Goal: Manage account settings

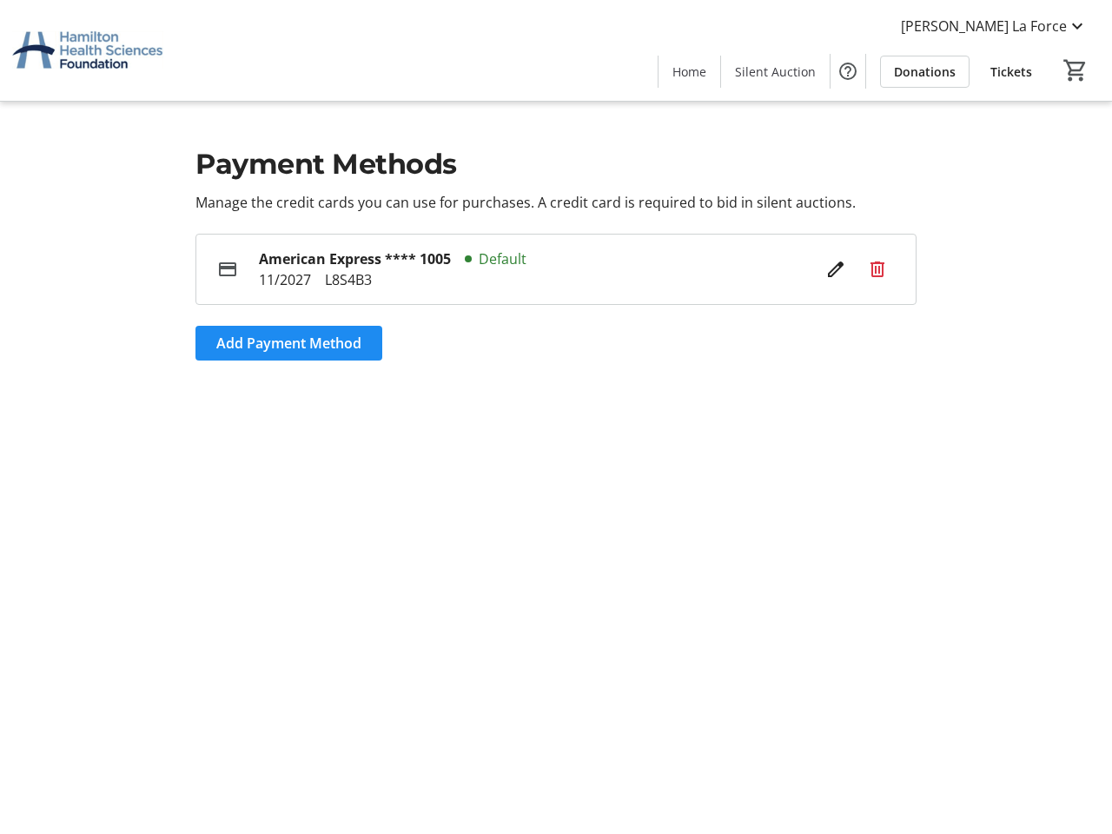
click at [556, 417] on section "Payment Methods Manage the credit cards you can use for purchases. A credit car…" at bounding box center [556, 417] width 1112 height 834
click at [88, 50] on img at bounding box center [87, 50] width 155 height 87
click at [1026, 26] on span "[PERSON_NAME] La Force" at bounding box center [984, 26] width 166 height 21
